Goal: Task Accomplishment & Management: Manage account settings

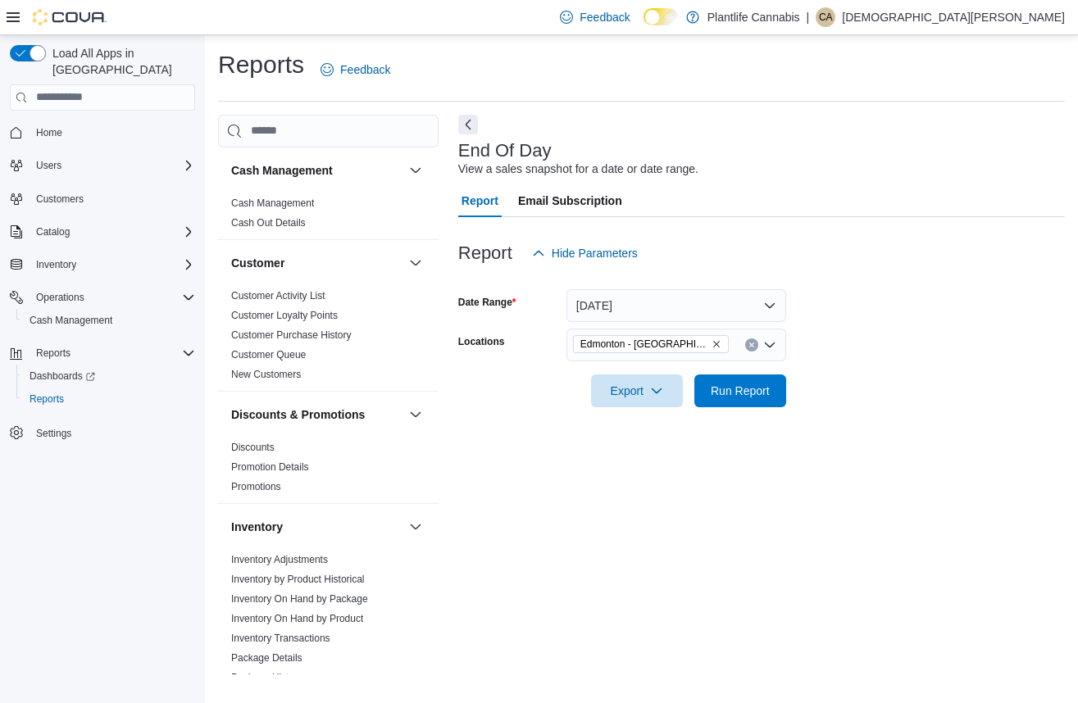
scroll to position [843, 0]
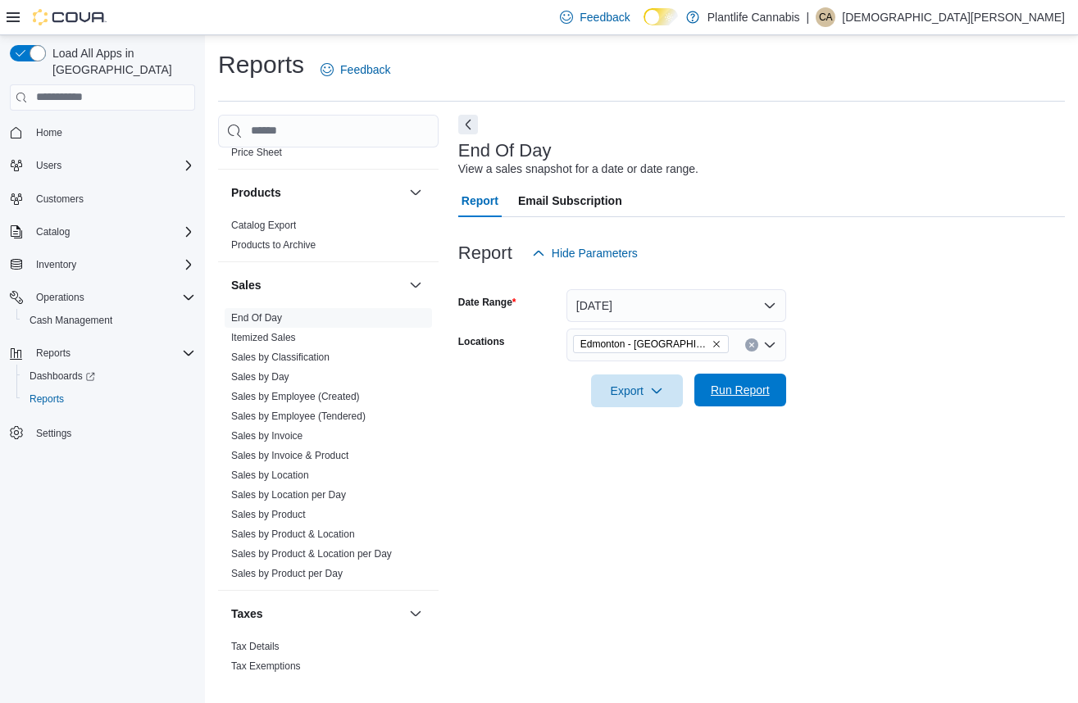
click at [720, 384] on span "Run Report" at bounding box center [740, 390] width 59 height 16
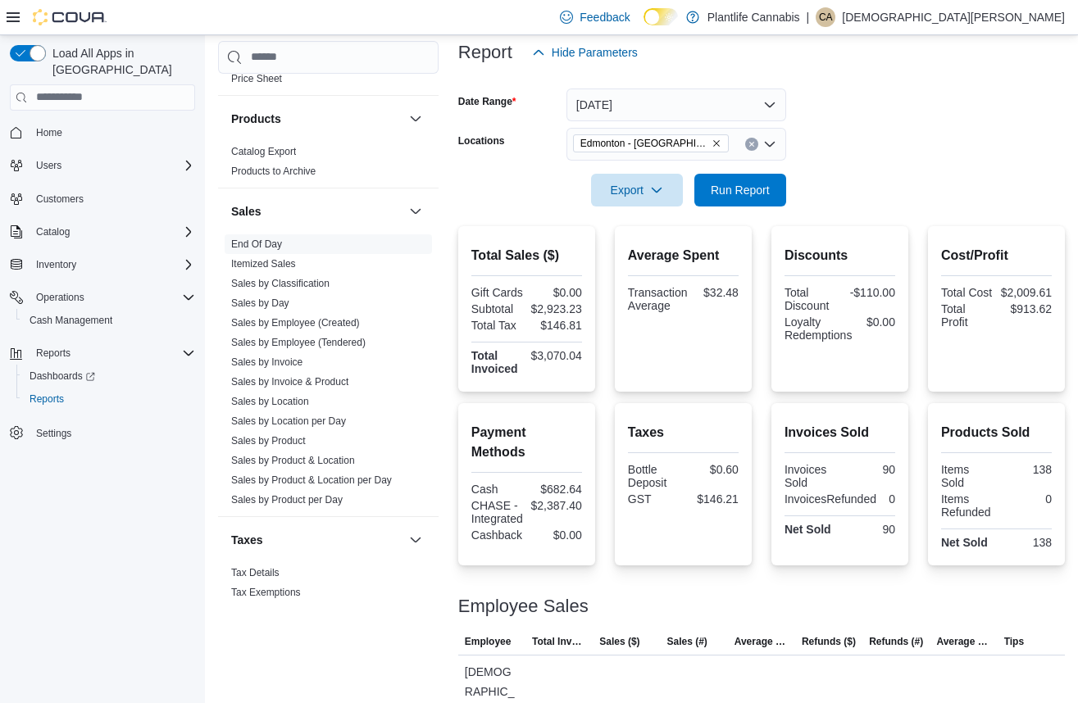
scroll to position [213, 0]
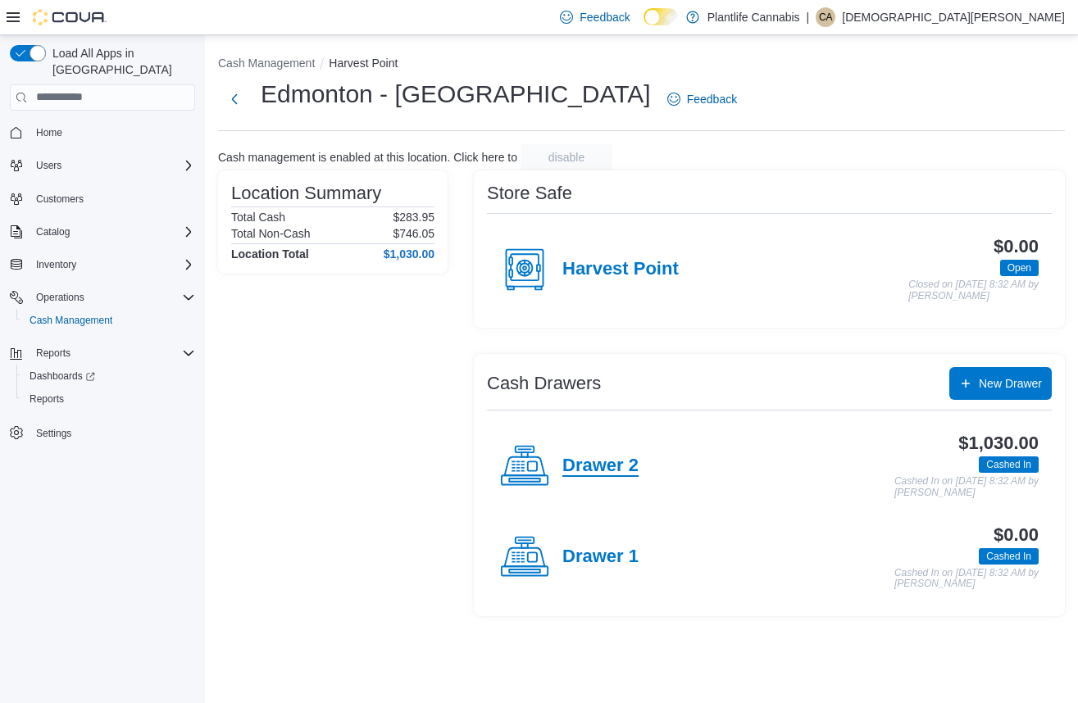
click at [583, 468] on h4 "Drawer 2" at bounding box center [600, 466] width 76 height 21
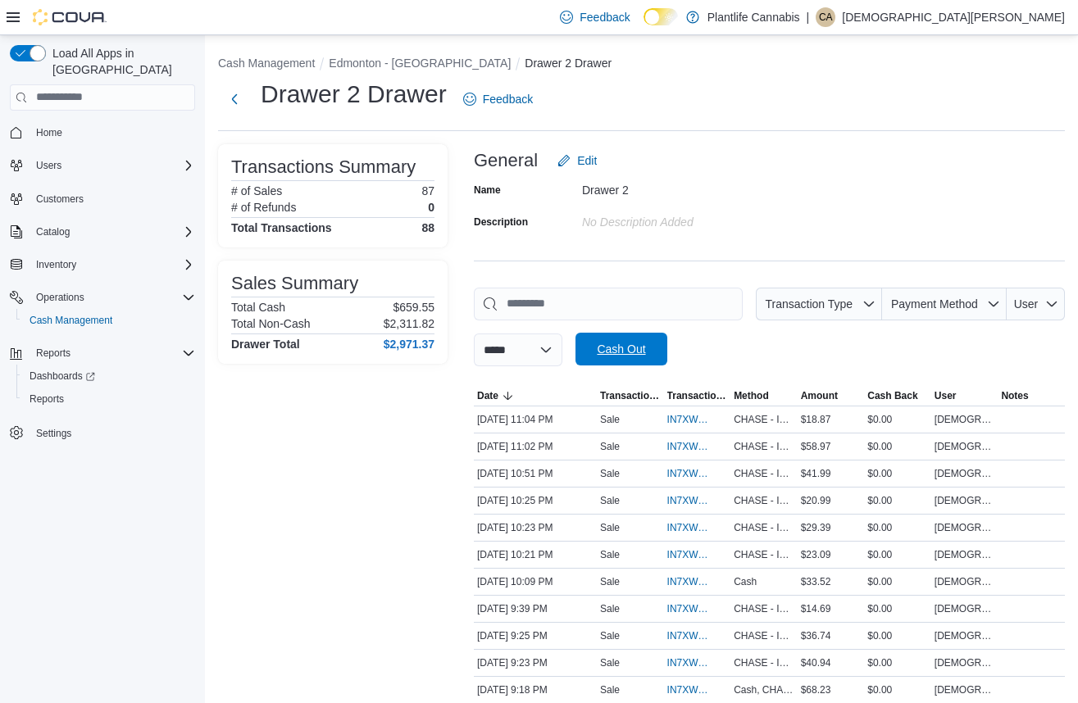
click at [639, 352] on span "Cash Out" at bounding box center [621, 349] width 48 height 16
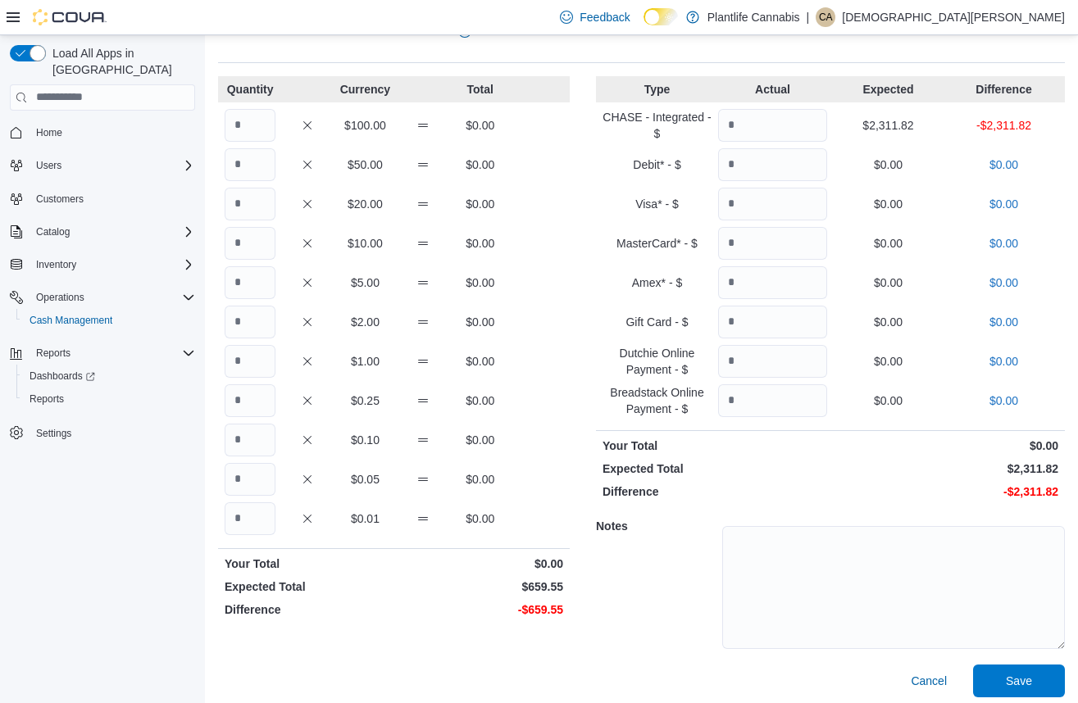
scroll to position [75, 0]
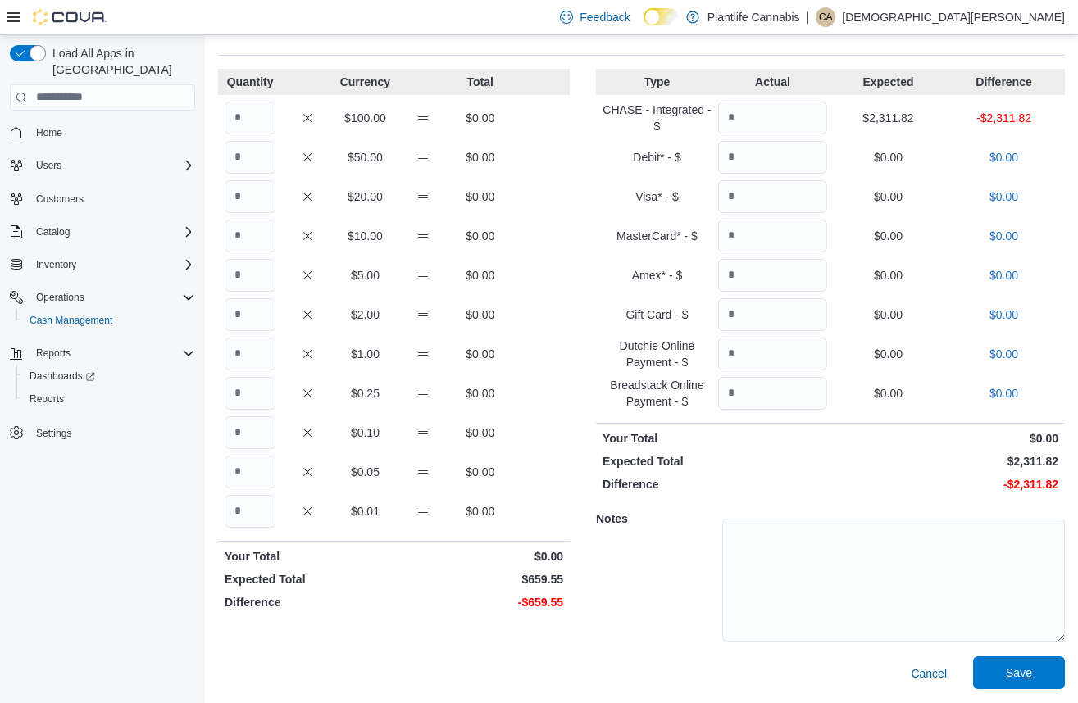
click at [1041, 664] on span "Save" at bounding box center [1019, 673] width 72 height 33
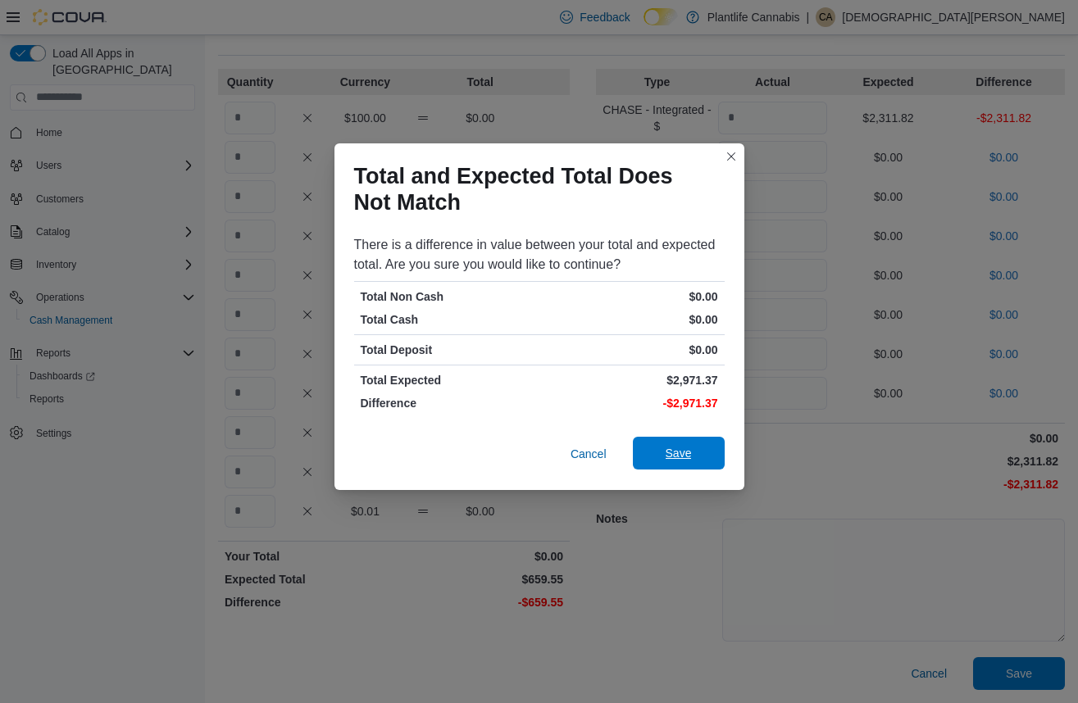
click at [686, 462] on span "Save" at bounding box center [679, 453] width 72 height 33
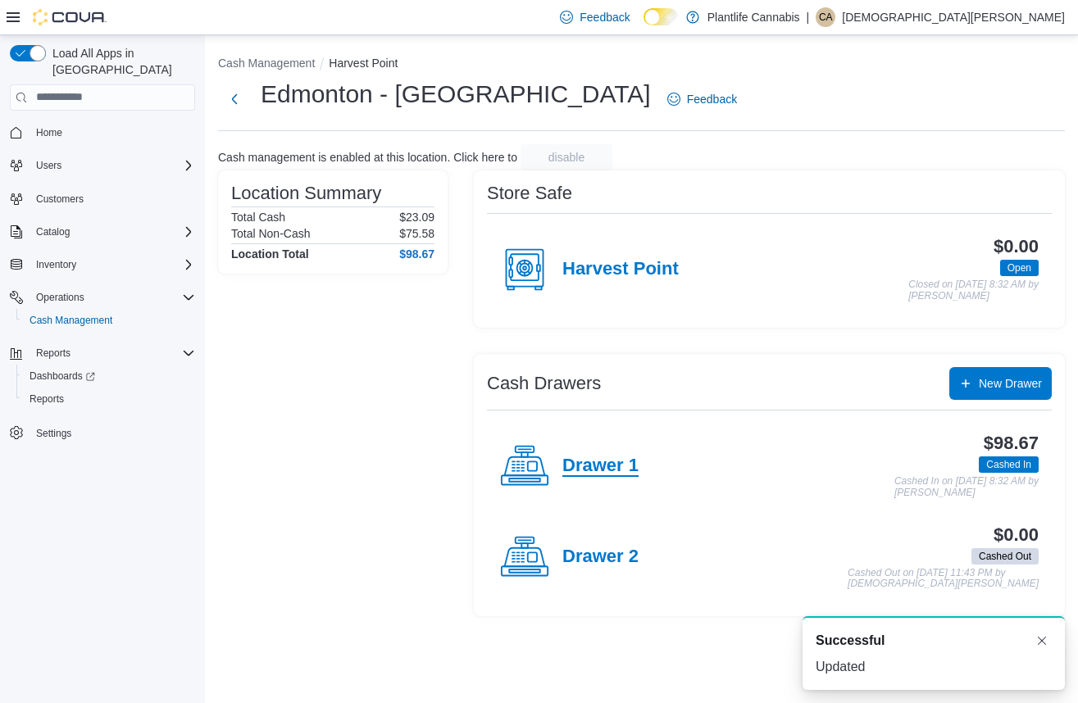
click at [604, 471] on h4 "Drawer 1" at bounding box center [600, 466] width 76 height 21
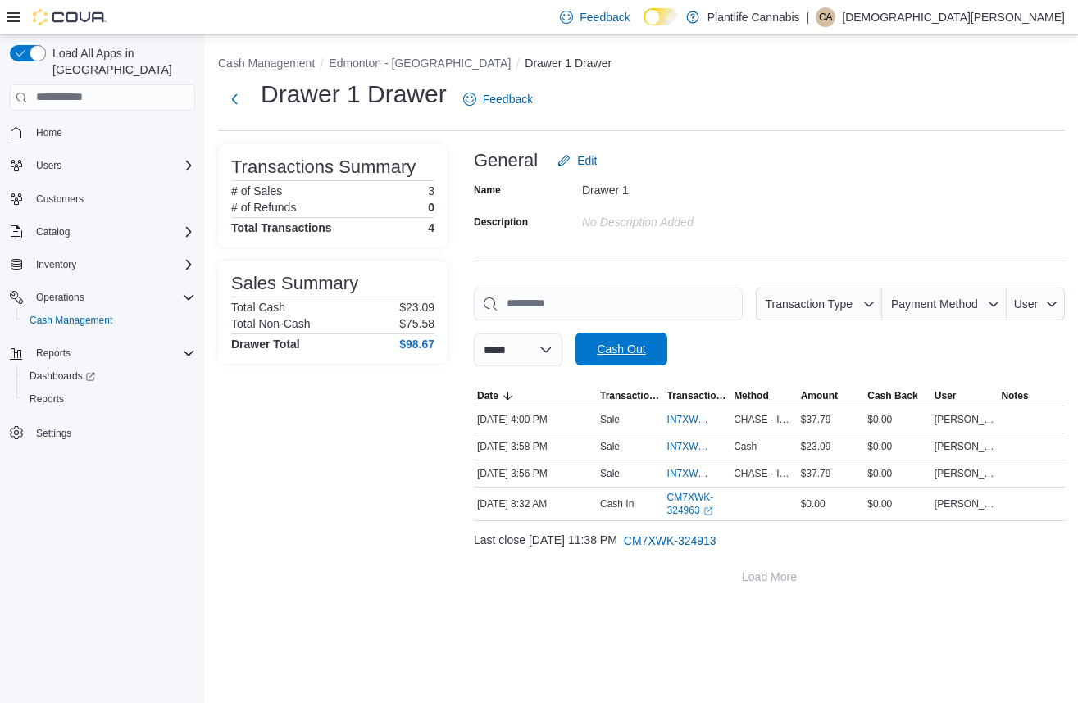
click at [630, 358] on span "Cash Out" at bounding box center [621, 349] width 72 height 33
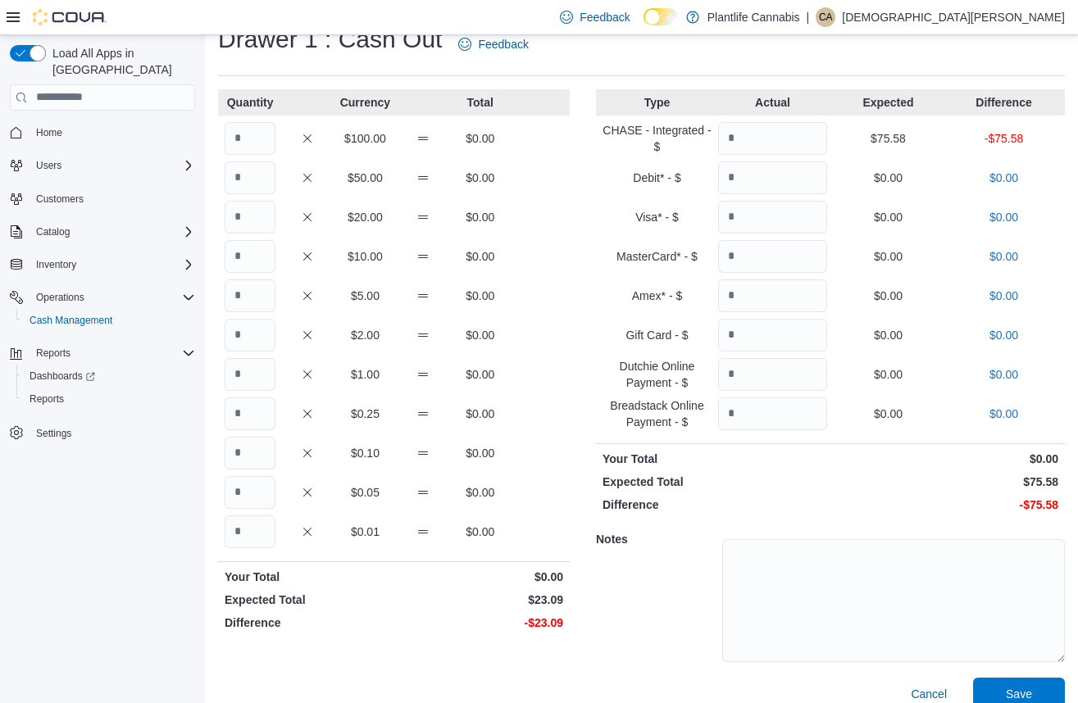
scroll to position [75, 0]
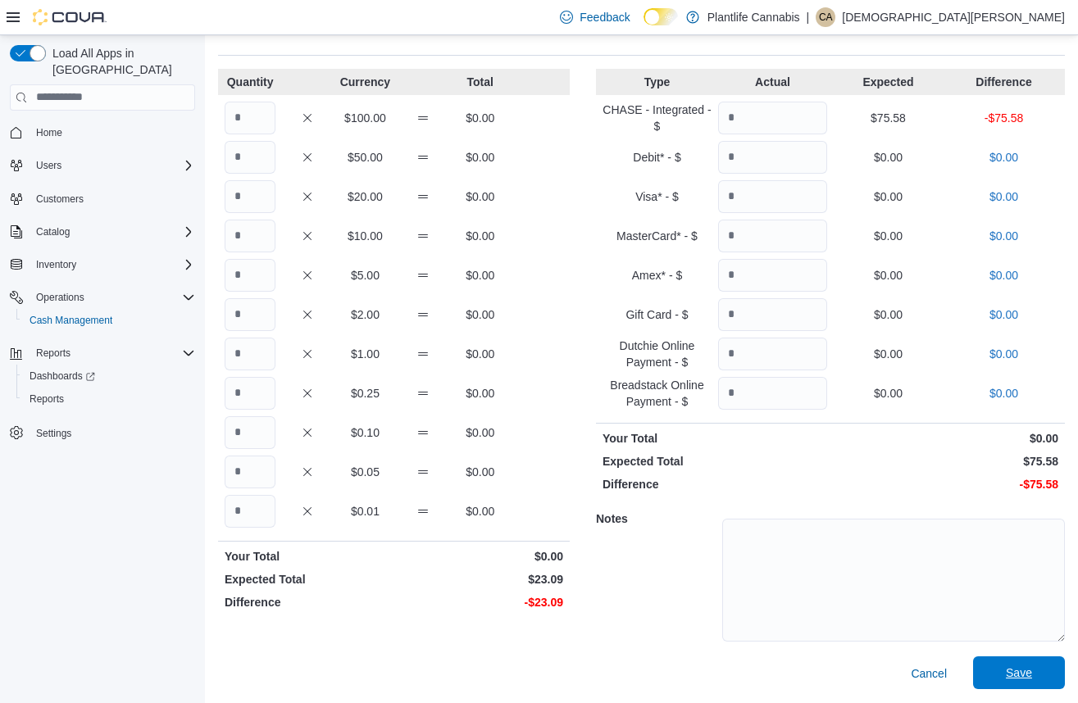
click at [1049, 672] on span "Save" at bounding box center [1019, 673] width 72 height 33
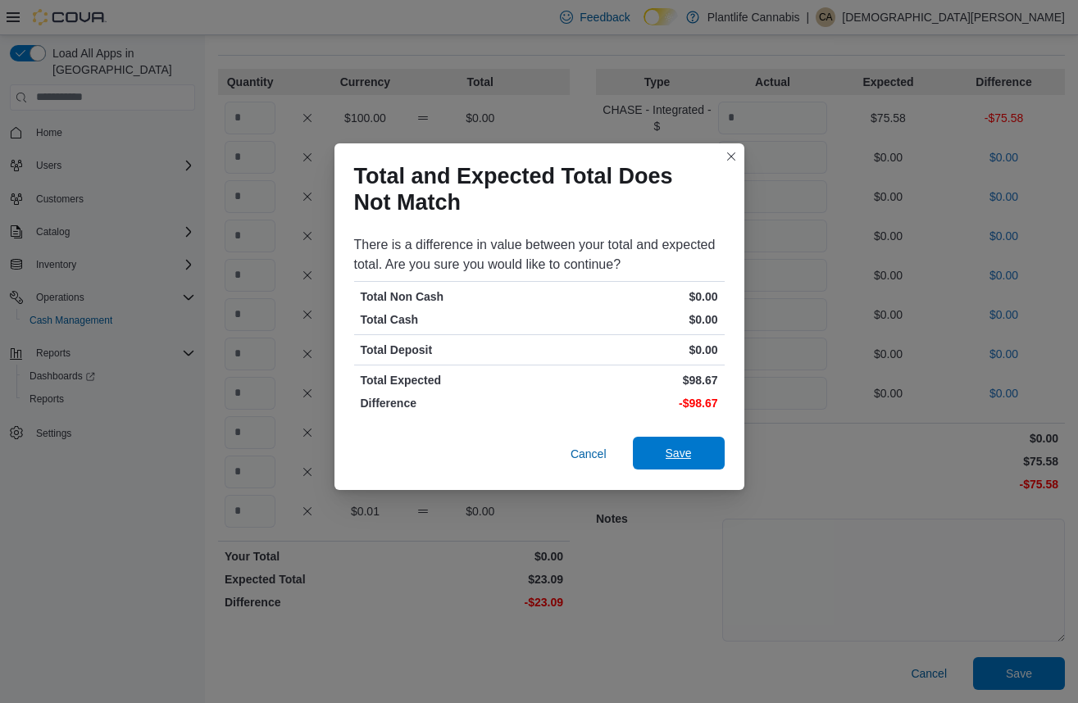
click at [684, 454] on span "Save" at bounding box center [679, 453] width 26 height 16
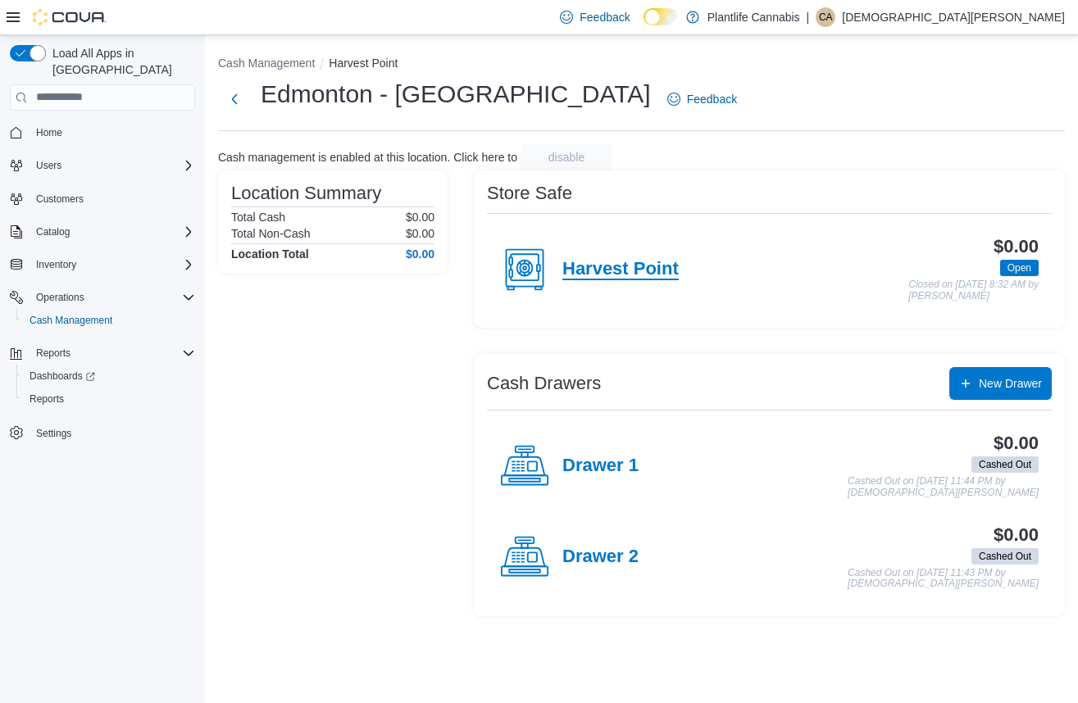
click at [585, 270] on h4 "Harvest Point" at bounding box center [620, 269] width 116 height 21
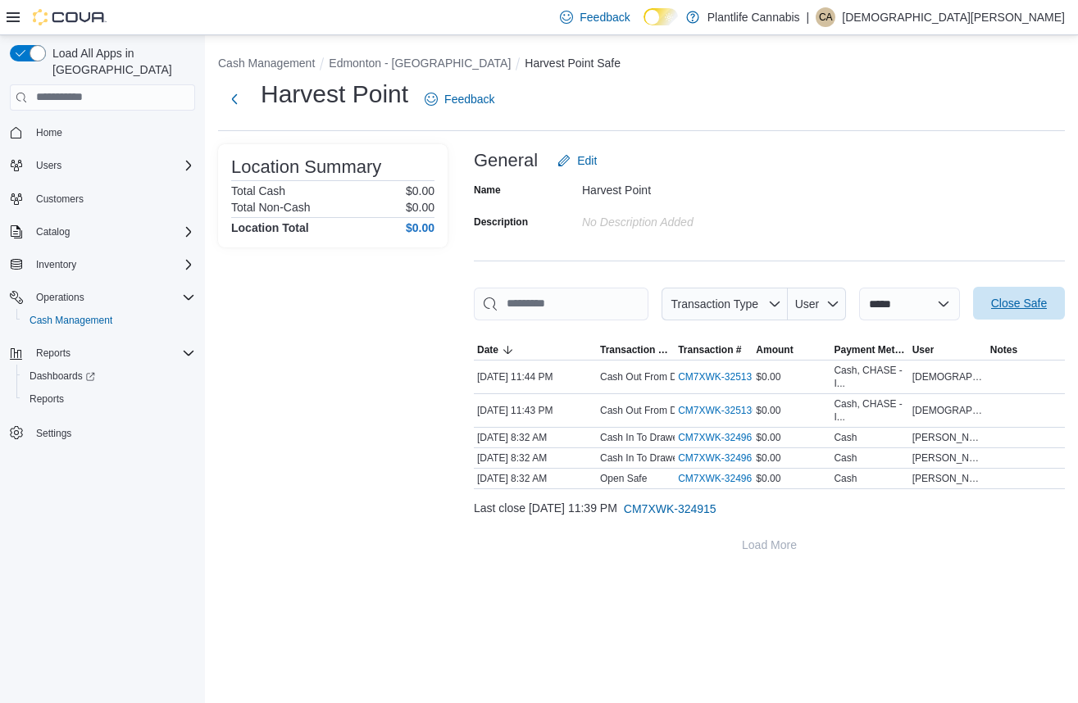
click at [991, 311] on span "Close Safe" at bounding box center [1019, 303] width 56 height 16
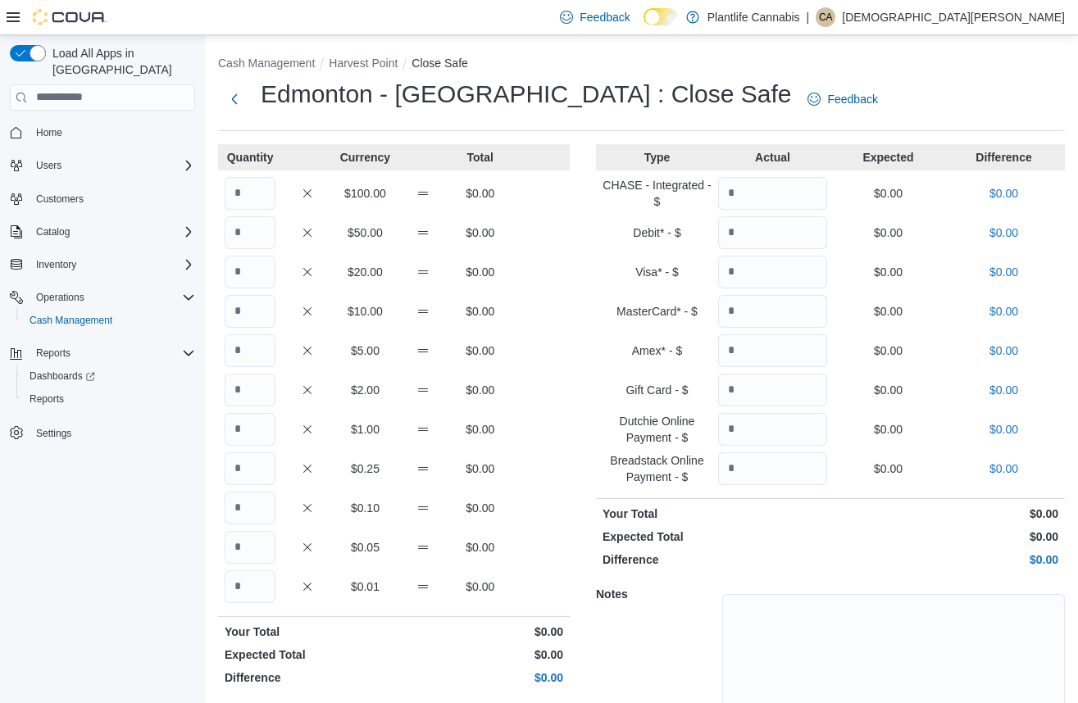
scroll to position [75, 0]
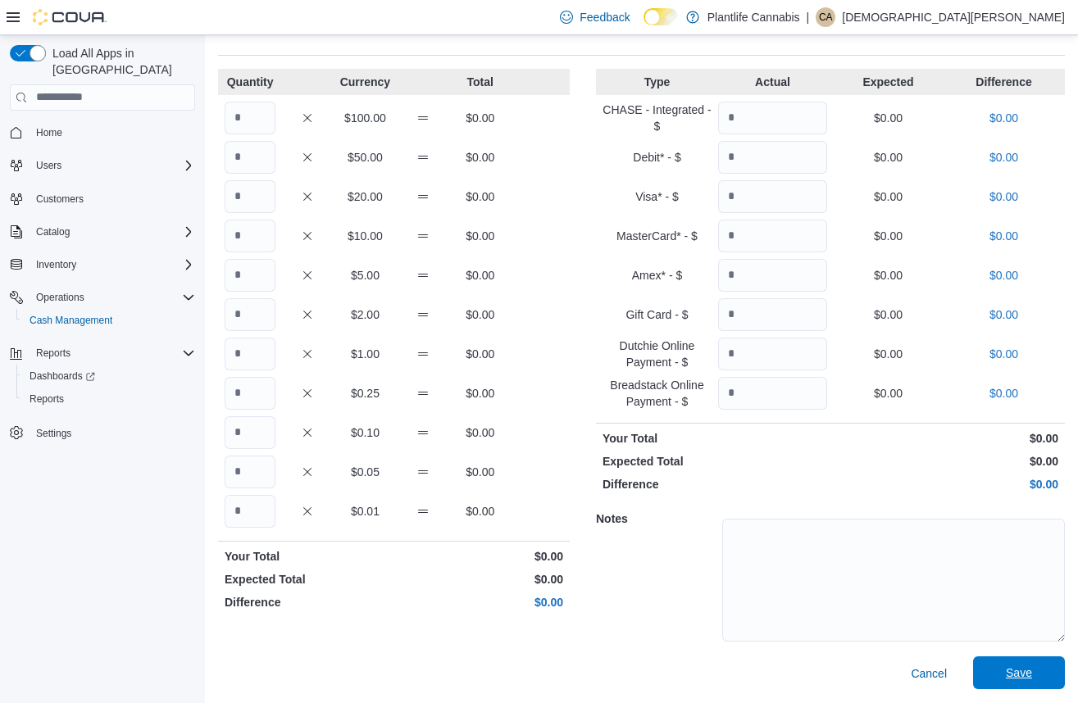
click at [1022, 670] on span "Save" at bounding box center [1019, 673] width 26 height 16
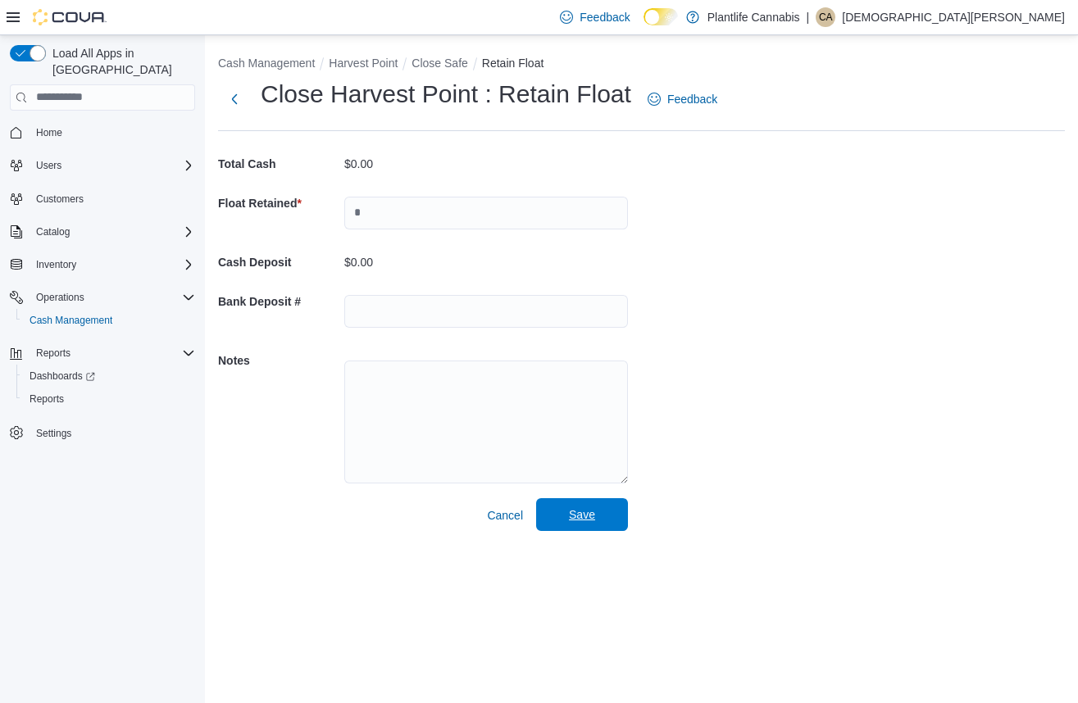
click at [594, 525] on span "Save" at bounding box center [582, 514] width 72 height 33
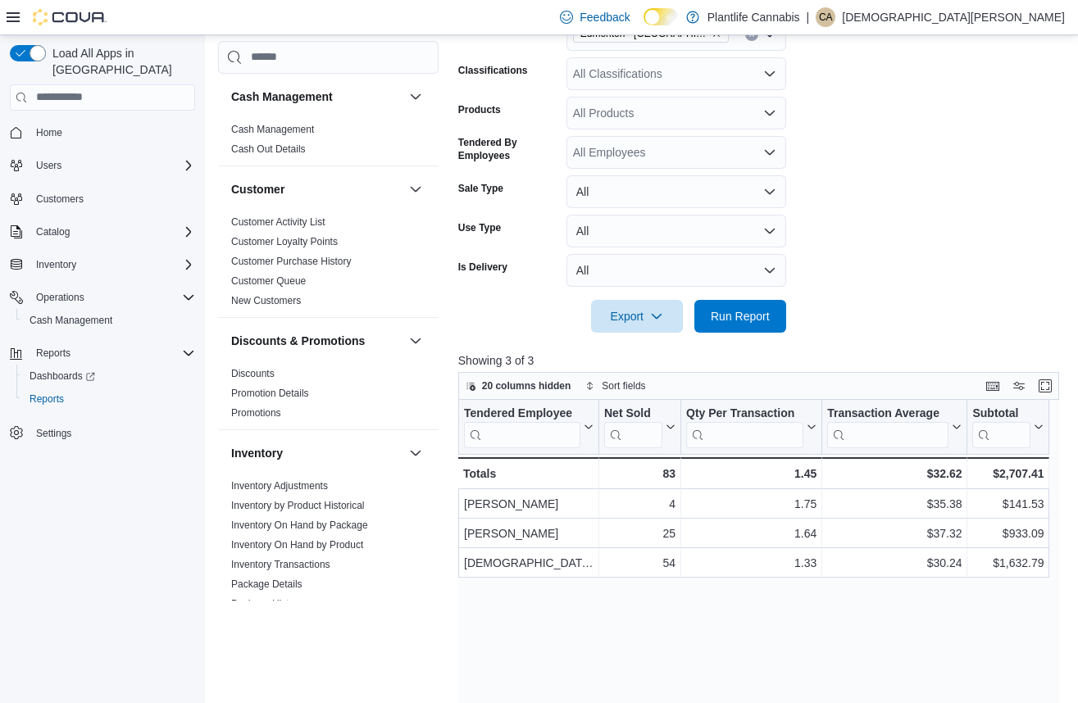
scroll to position [339, 0]
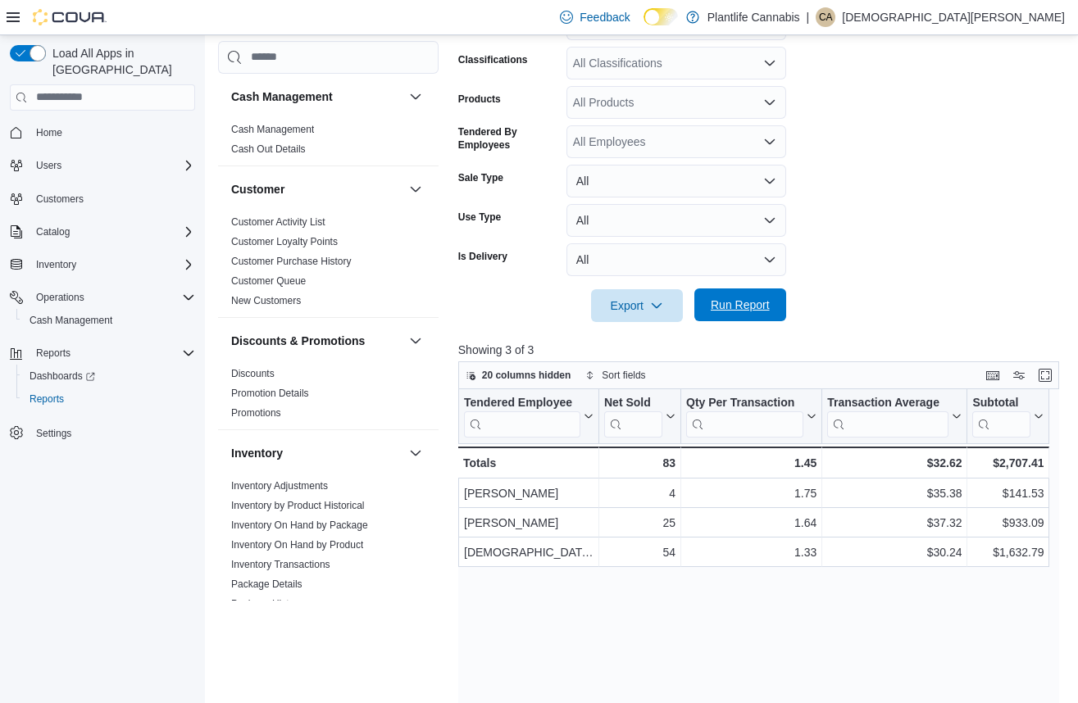
click at [757, 309] on span "Run Report" at bounding box center [740, 305] width 59 height 16
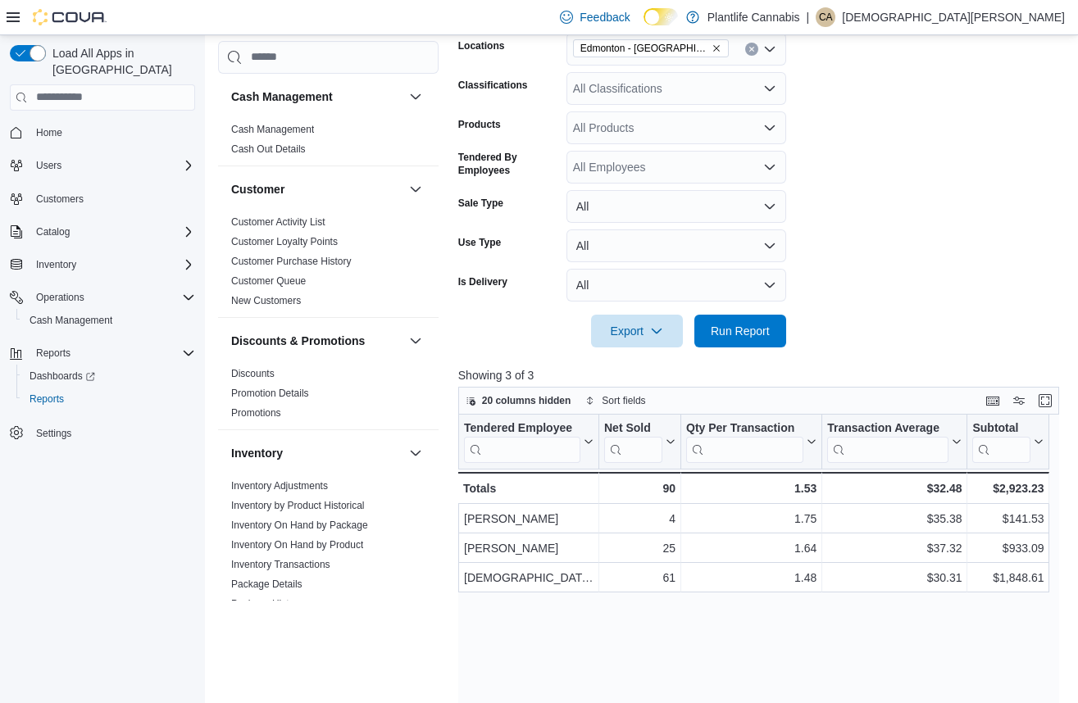
scroll to position [302, 0]
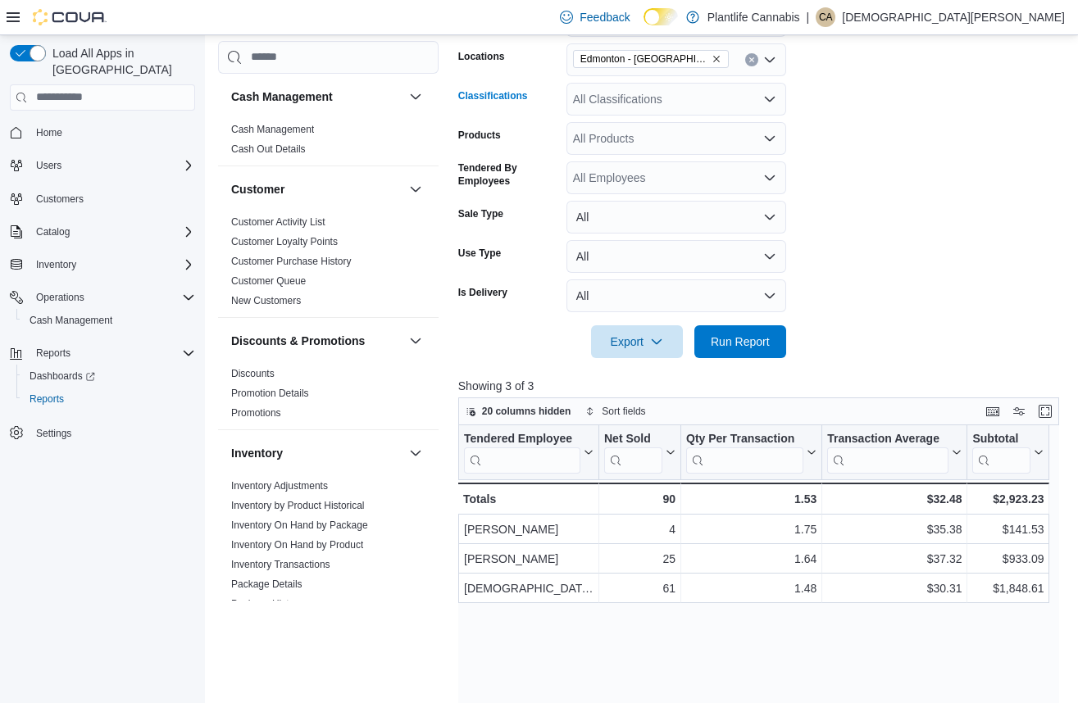
click at [764, 102] on icon "Open list of options" at bounding box center [769, 99] width 13 height 13
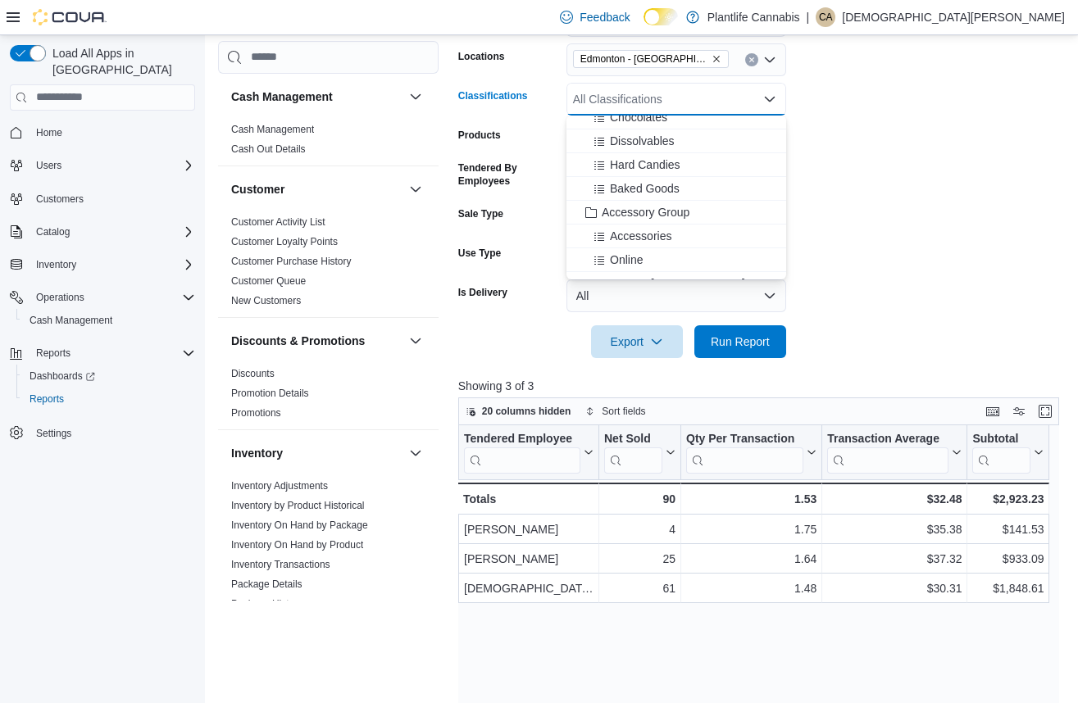
scroll to position [154, 0]
click at [639, 213] on span "Accessory Group" at bounding box center [646, 210] width 88 height 16
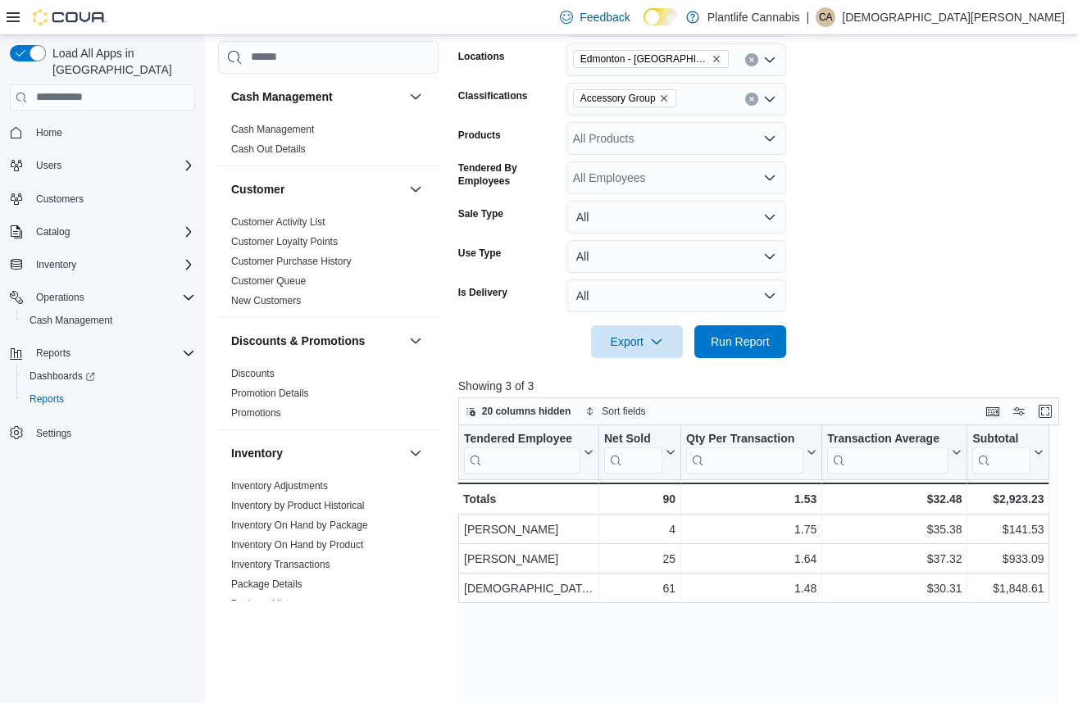
click at [850, 187] on form "Date Range [DATE] Locations [GEOGRAPHIC_DATA] - Harvest Pointe Classifications …" at bounding box center [761, 171] width 607 height 374
click at [724, 337] on span "Run Report" at bounding box center [740, 341] width 59 height 16
click at [762, 341] on span "Run Report" at bounding box center [740, 341] width 59 height 16
click at [772, 346] on span "Run Report" at bounding box center [740, 341] width 72 height 33
